Goal: Transaction & Acquisition: Purchase product/service

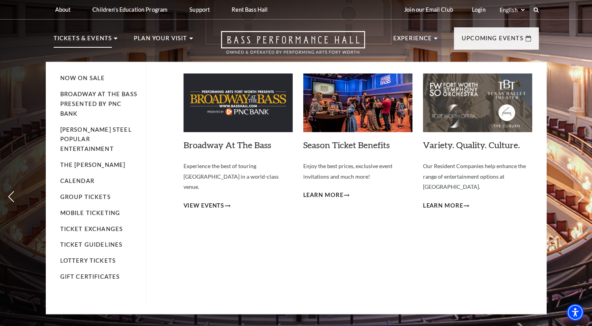
click at [217, 123] on img at bounding box center [238, 103] width 109 height 59
click at [214, 143] on link "Broadway At The Bass" at bounding box center [228, 145] width 88 height 11
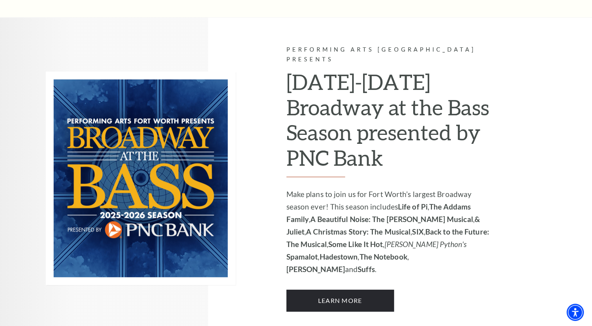
scroll to position [466, 0]
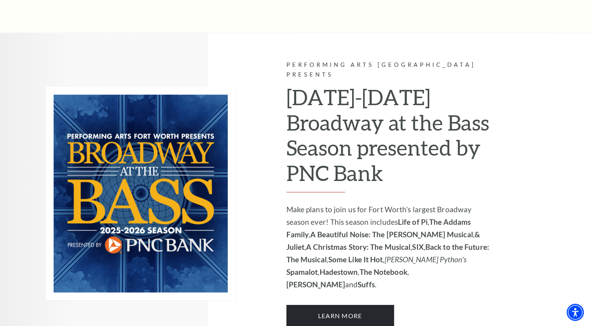
click at [170, 229] on img at bounding box center [141, 194] width 190 height 214
click at [317, 305] on link "Learn More" at bounding box center [341, 316] width 108 height 22
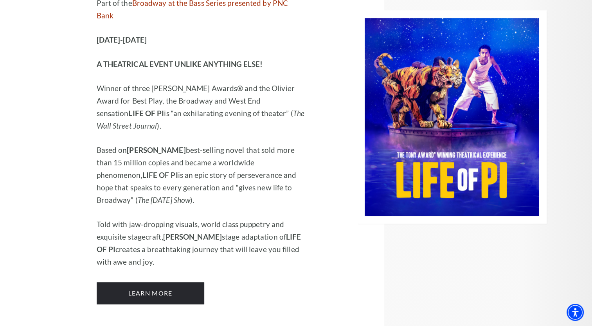
scroll to position [965, 0]
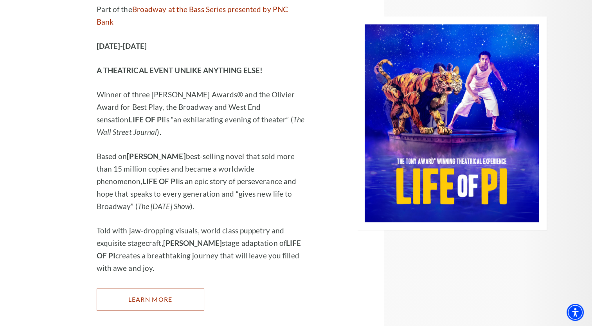
click at [136, 289] on link "Learn More" at bounding box center [151, 300] width 108 height 22
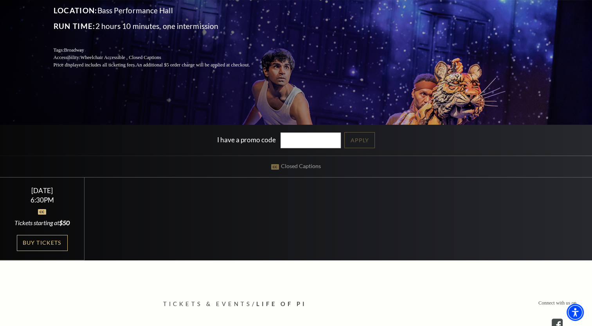
scroll to position [133, 0]
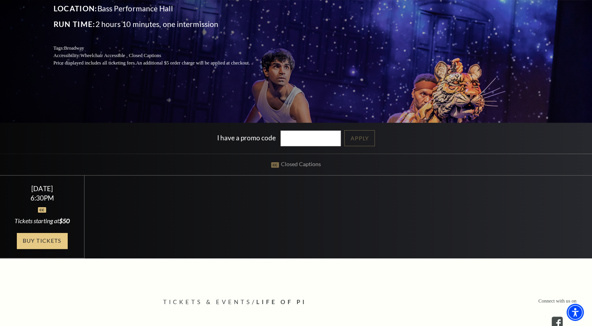
click at [52, 243] on link "Buy Tickets" at bounding box center [42, 241] width 51 height 16
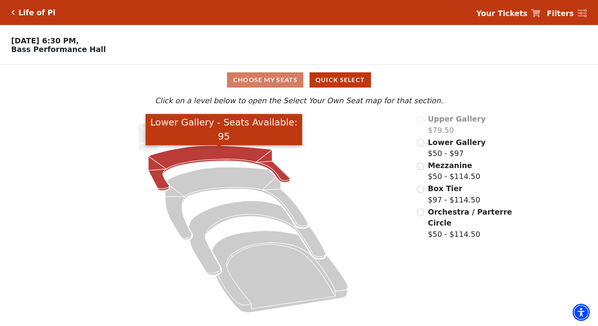
click at [175, 163] on icon "Lower Gallery - Seats Available: 95" at bounding box center [219, 168] width 142 height 45
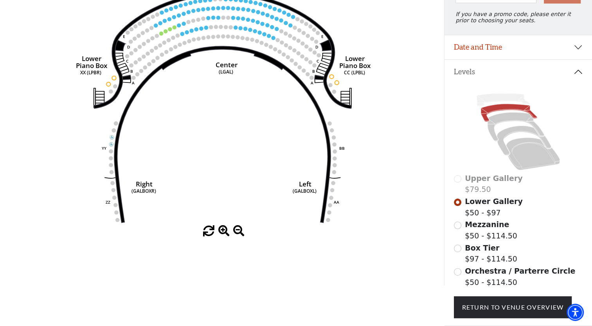
scroll to position [108, 0]
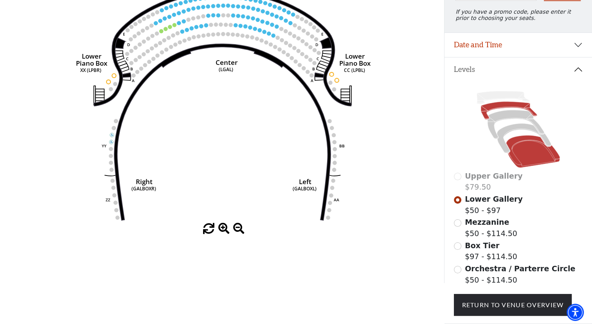
click at [523, 153] on icon at bounding box center [533, 151] width 54 height 32
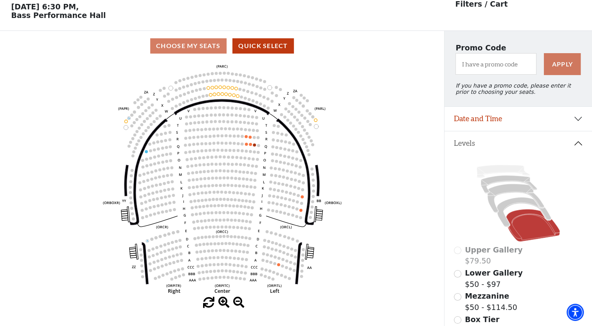
scroll to position [36, 0]
